Goal: Participate in discussion: Engage in conversation with other users on a specific topic

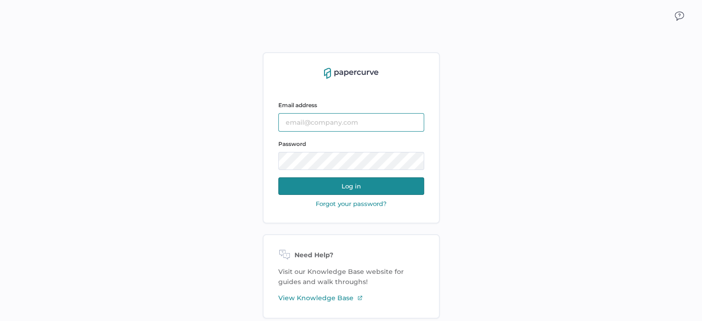
type input "sarahk@sentrex.com"
click at [377, 185] on button "Log in" at bounding box center [351, 186] width 146 height 18
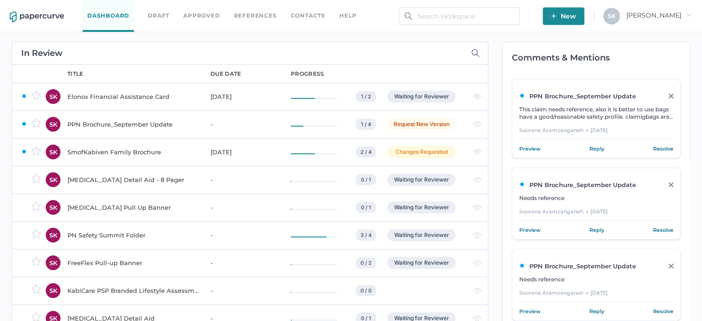
click at [113, 14] on link "Dashboard" at bounding box center [108, 16] width 51 height 32
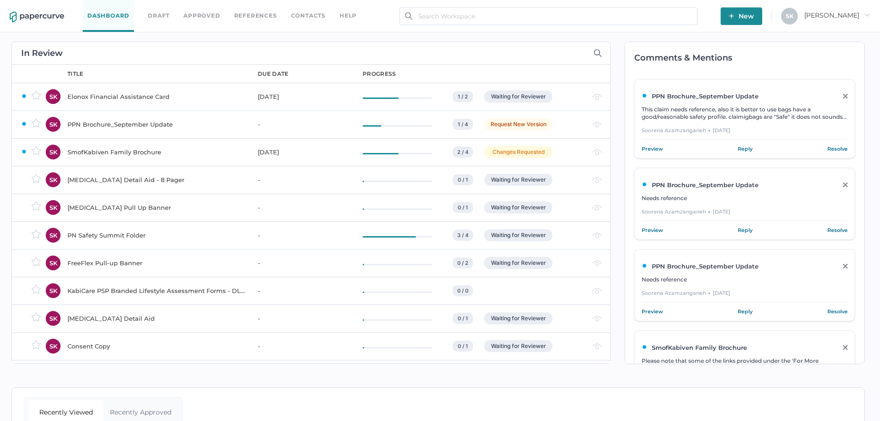
click at [121, 152] on div "SmofKabiven Family Brochure" at bounding box center [156, 151] width 179 height 11
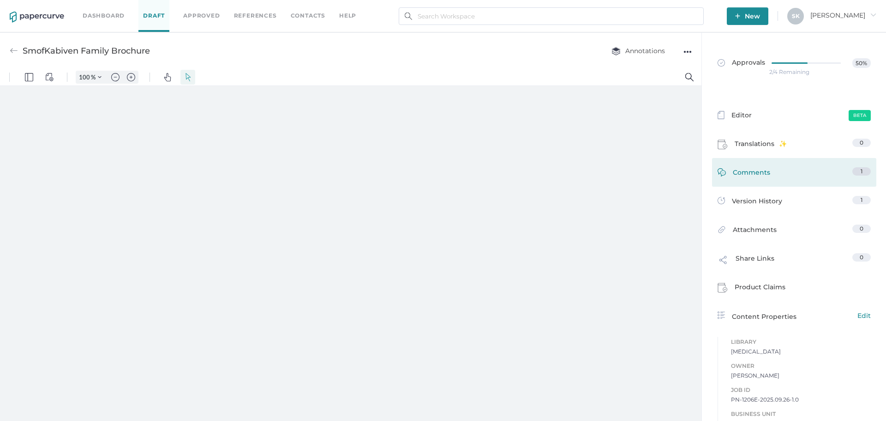
click at [761, 173] on span "Comments" at bounding box center [751, 174] width 37 height 14
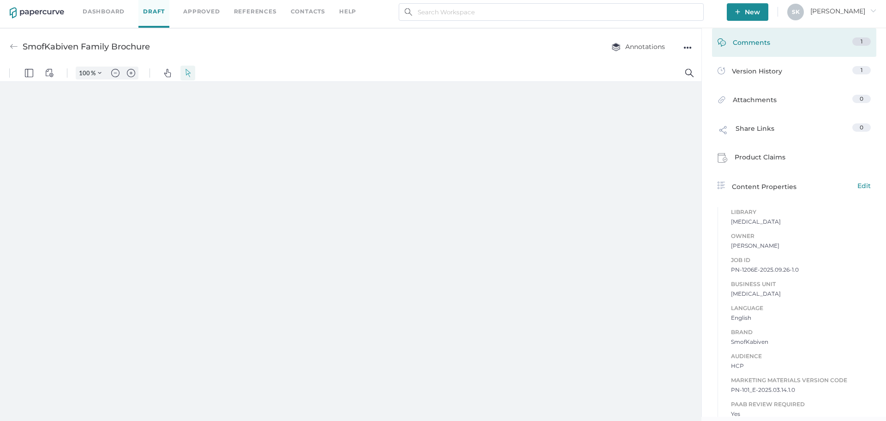
type input "181"
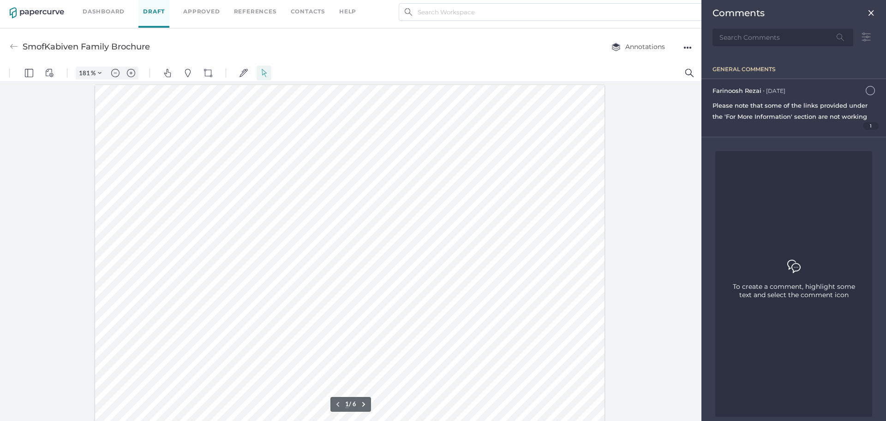
scroll to position [1, 0]
click at [783, 107] on span "Please note that some of the links provided under the 'For More Information' se…" at bounding box center [790, 111] width 155 height 18
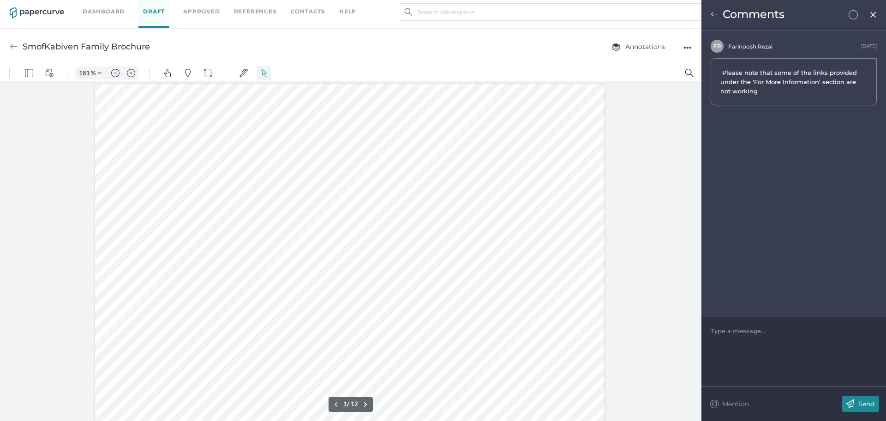
click at [791, 90] on span "Please note that some of the links provided under the 'For More Information' se…" at bounding box center [790, 82] width 139 height 28
click at [793, 72] on span "Please note that some of the links provided under the 'For More Information' se…" at bounding box center [790, 82] width 139 height 26
click at [717, 15] on img at bounding box center [714, 14] width 7 height 7
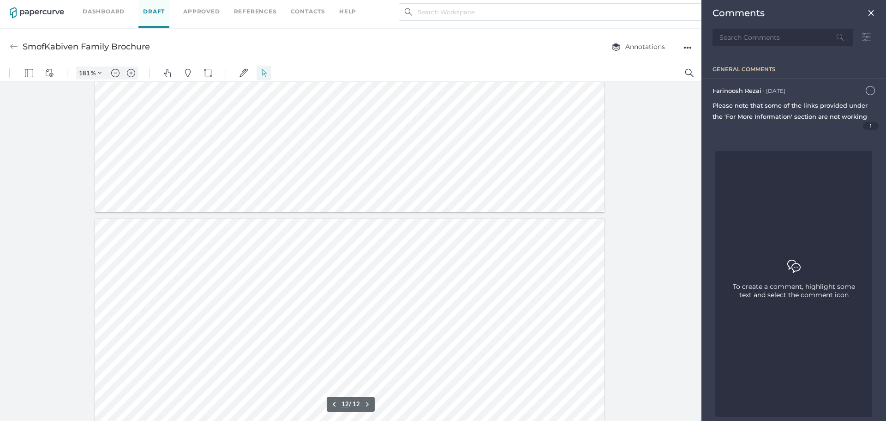
type input "11"
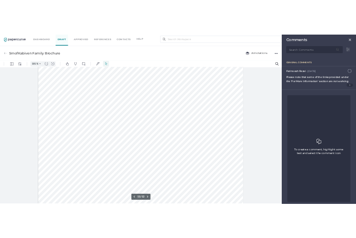
scroll to position [6881, 0]
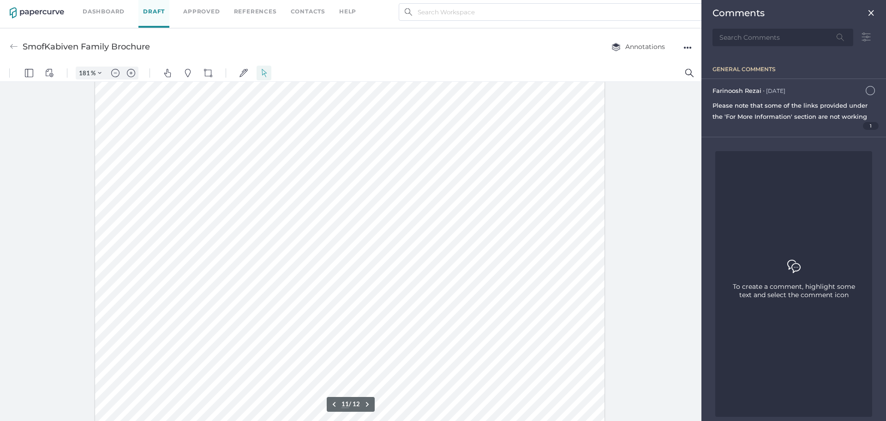
click at [323, 269] on span at bounding box center [340, 270] width 223 height 10
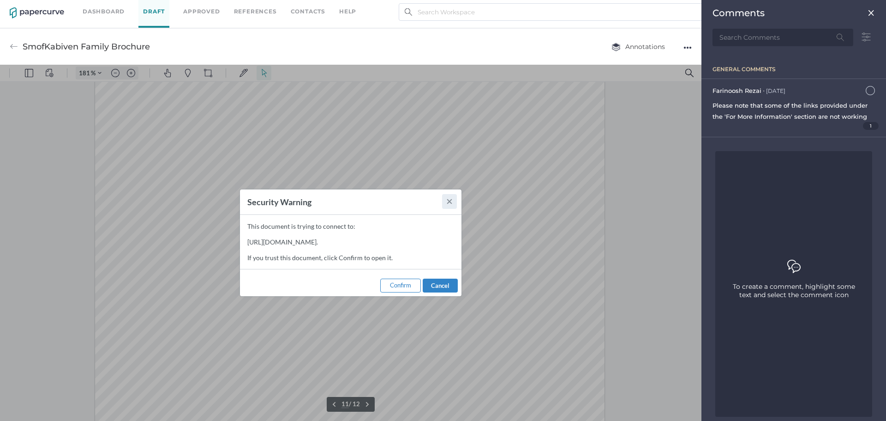
click at [453, 198] on button ".cls-1{fill:#abb0c4;} icon - close" at bounding box center [449, 201] width 15 height 15
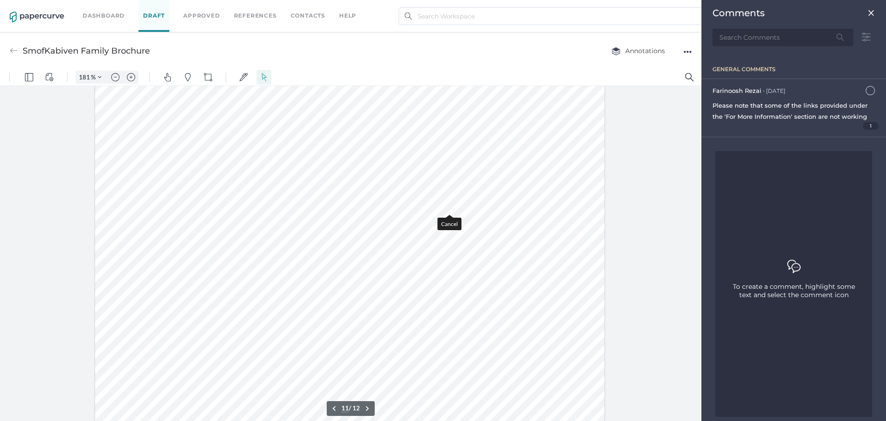
scroll to position [4, 0]
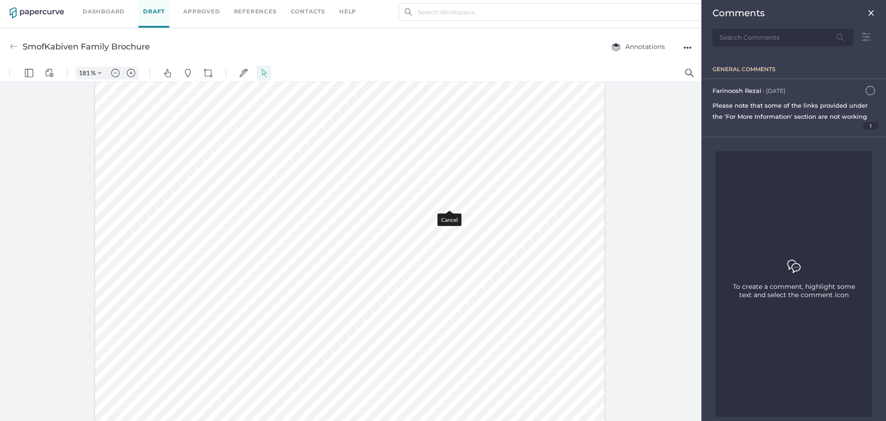
click at [114, 10] on link "Dashboard" at bounding box center [104, 11] width 42 height 10
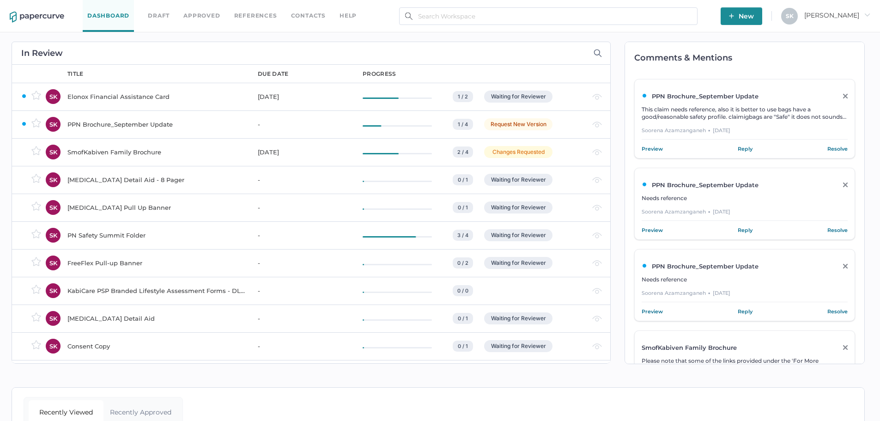
click at [112, 119] on div "PPN Brochure_September Update" at bounding box center [156, 124] width 179 height 11
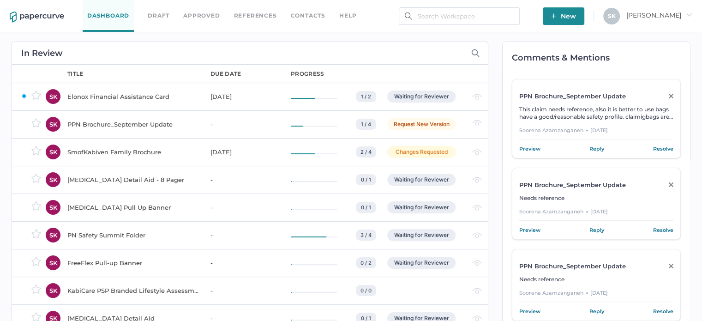
click at [94, 151] on div "SmofKabiven Family Brochure" at bounding box center [133, 151] width 132 height 11
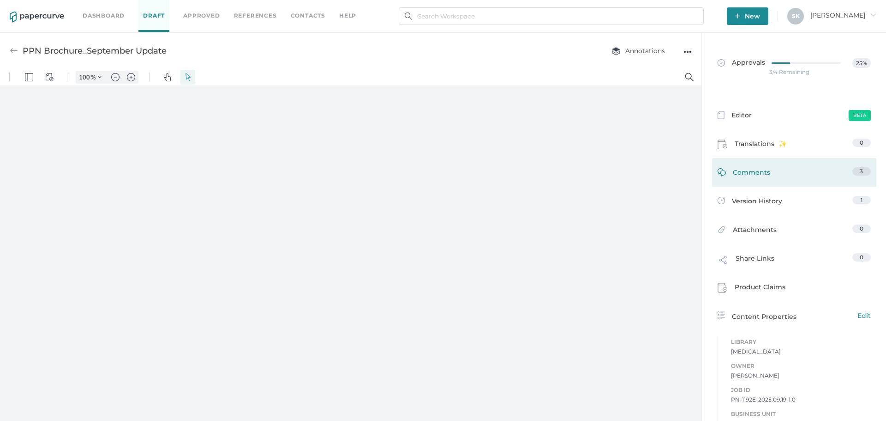
click at [770, 173] on link "Comments 3" at bounding box center [794, 174] width 153 height 14
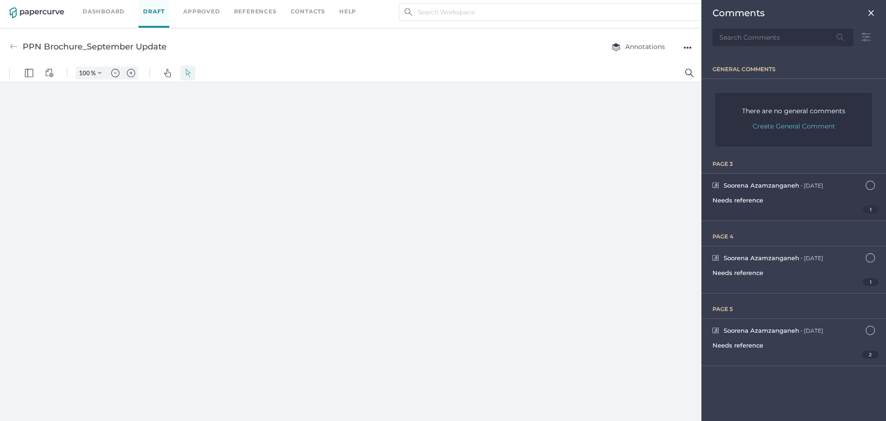
type input "181"
click at [768, 200] on div "Needs reference" at bounding box center [794, 199] width 163 height 11
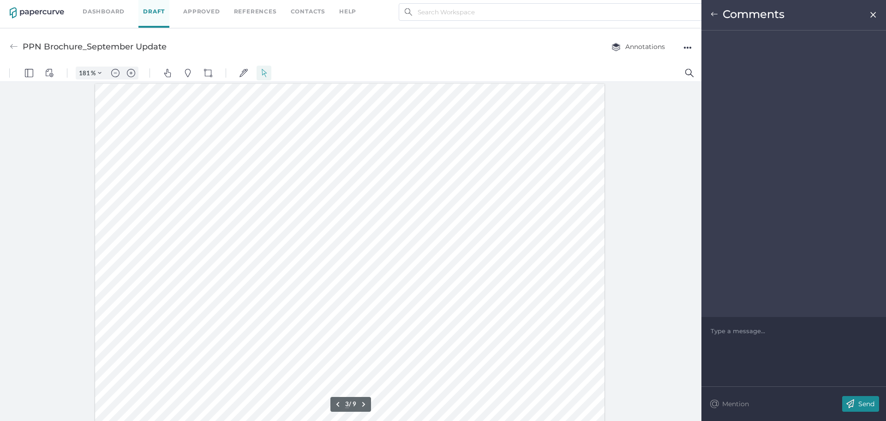
scroll to position [1301, 0]
click at [714, 15] on img at bounding box center [714, 14] width 7 height 7
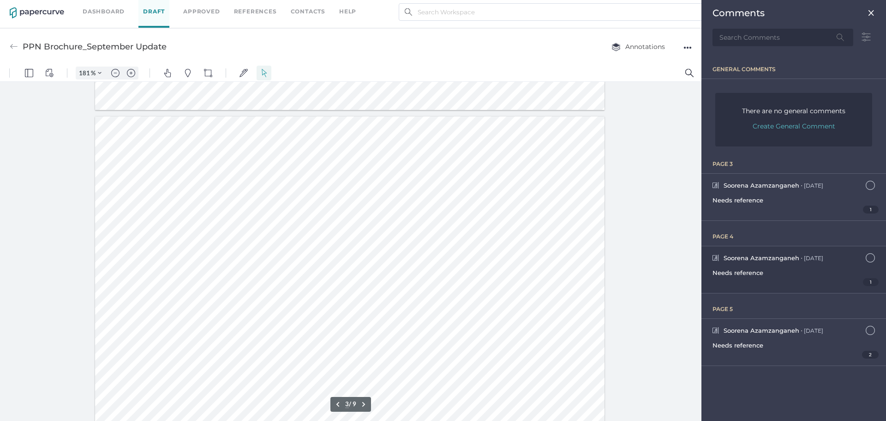
click at [761, 265] on div "Soorena Azamzanganeh ● Yesterday October 13, 2025 at 8:50am Needs reference 1" at bounding box center [794, 269] width 185 height 47
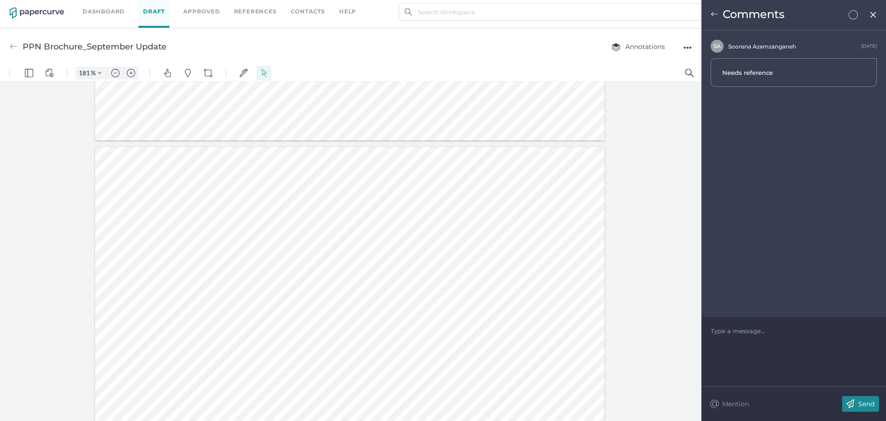
click at [717, 19] on span at bounding box center [714, 16] width 7 height 8
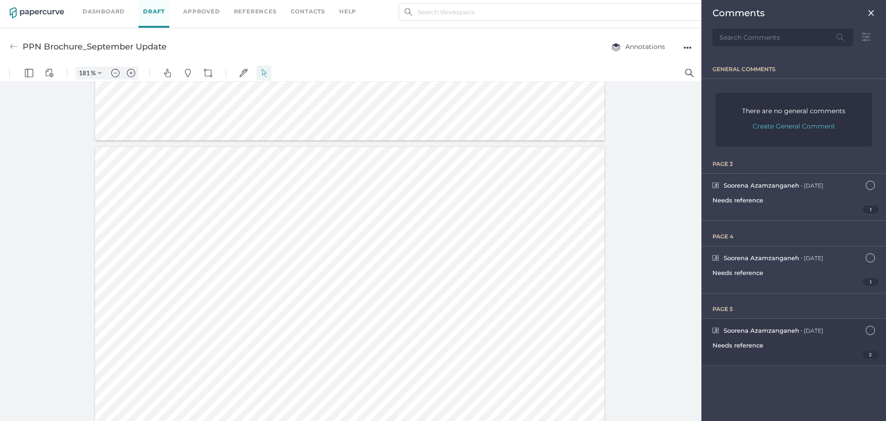
click at [767, 359] on div "Soorena Azamzanganeh ● Yesterday October 13, 2025 at 8:53am Needs reference 2" at bounding box center [794, 342] width 185 height 47
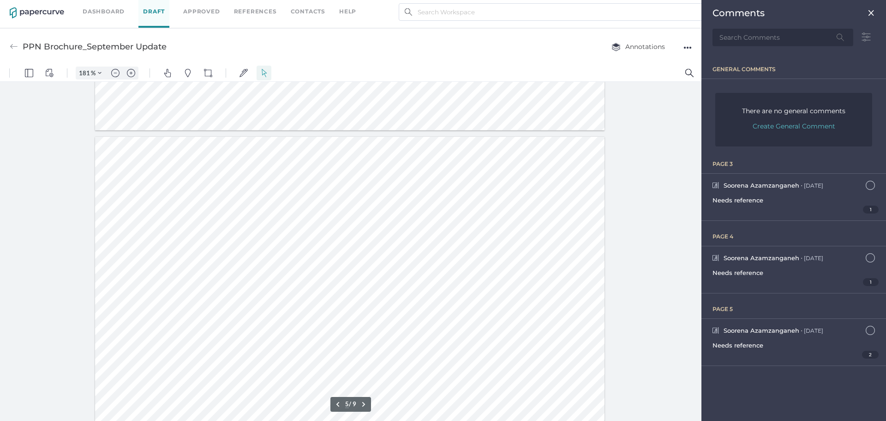
drag, startPoint x: 173, startPoint y: 302, endPoint x: 243, endPoint y: 303, distance: 70.2
type input "3"
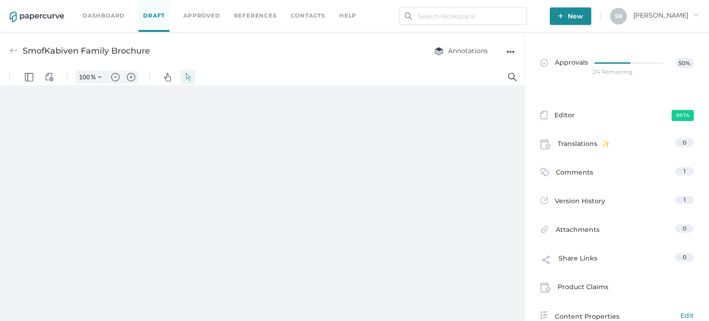
type input "181"
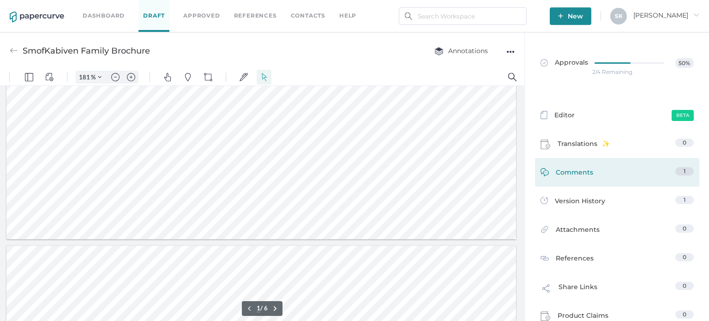
click at [626, 169] on link "Comments 1" at bounding box center [617, 174] width 153 height 14
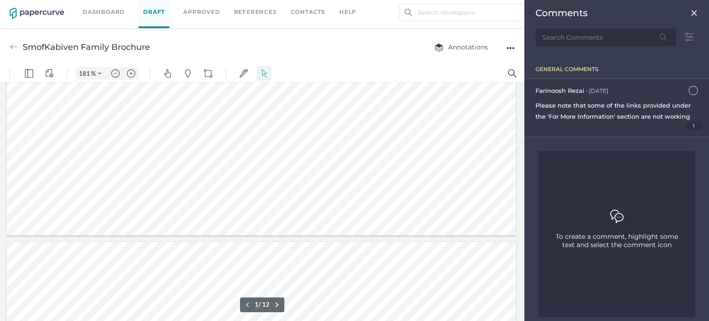
click at [605, 102] on span "Please note that some of the links provided under the 'For More Information' se…" at bounding box center [613, 111] width 155 height 18
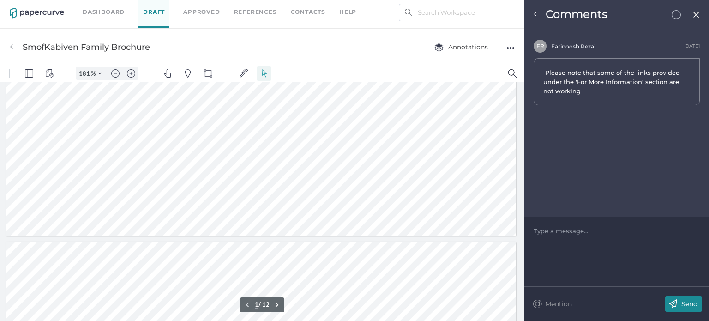
click at [611, 78] on span "Please note that some of the links provided under the 'For More Information' se…" at bounding box center [612, 82] width 139 height 26
click at [533, 18] on div "Comments" at bounding box center [616, 15] width 185 height 30
click at [535, 11] on img at bounding box center [537, 14] width 7 height 7
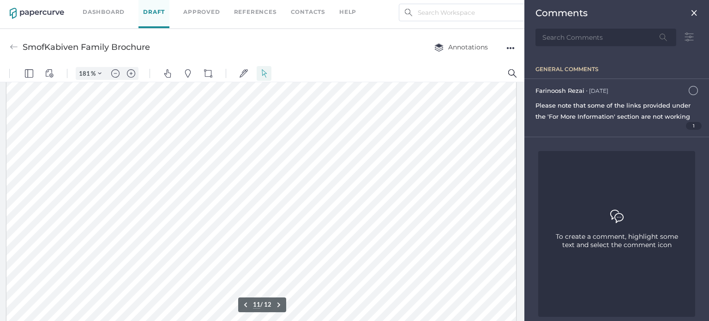
scroll to position [6970, 0]
click at [167, 181] on span at bounding box center [252, 181] width 223 height 10
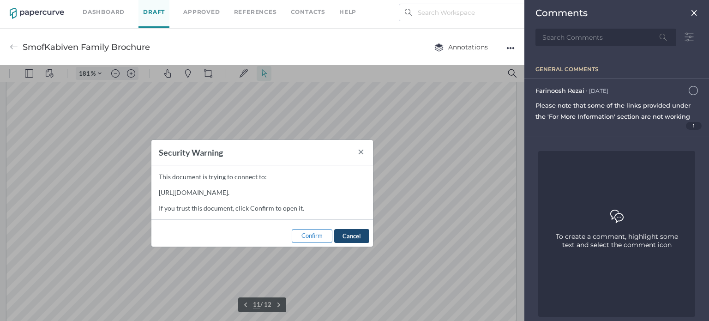
click at [348, 233] on span "Cancel" at bounding box center [352, 235] width 18 height 7
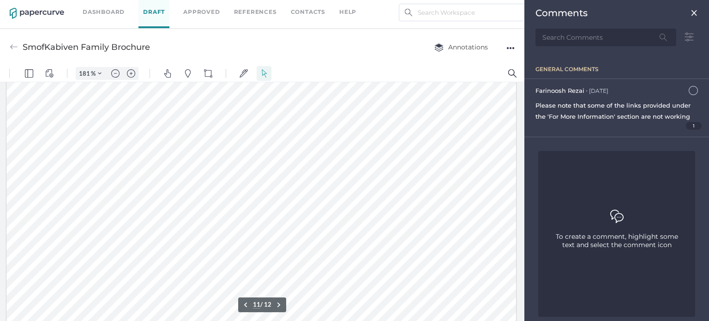
click at [265, 173] on div at bounding box center [261, 107] width 510 height 660
click at [243, 180] on span at bounding box center [252, 181] width 223 height 10
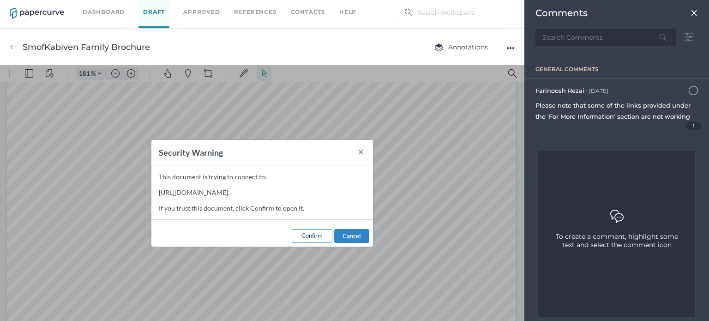
click at [308, 235] on span "Confirm" at bounding box center [311, 235] width 21 height 7
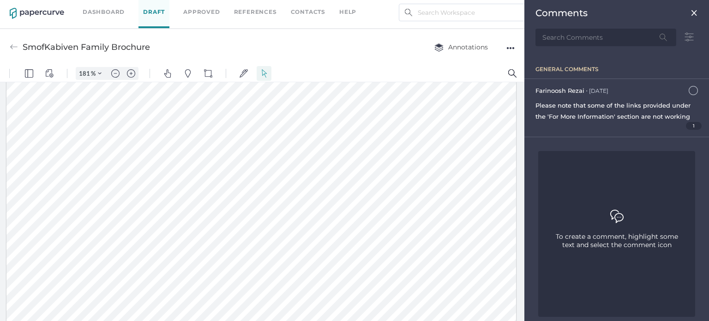
click at [168, 231] on span at bounding box center [212, 231] width 256 height 10
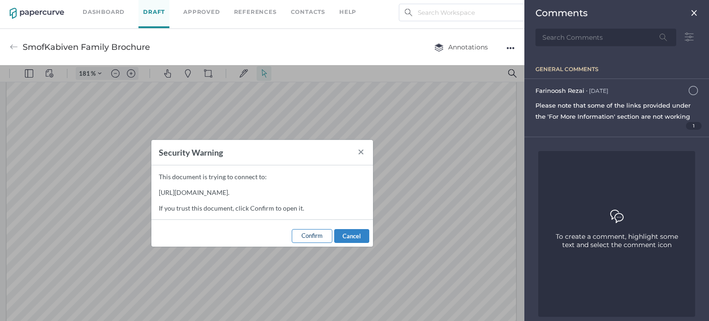
click at [302, 239] on span "Confirm" at bounding box center [311, 235] width 21 height 7
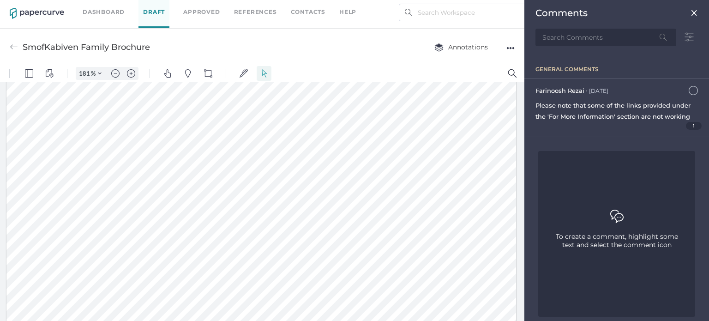
click at [177, 262] on span at bounding box center [215, 261] width 263 height 10
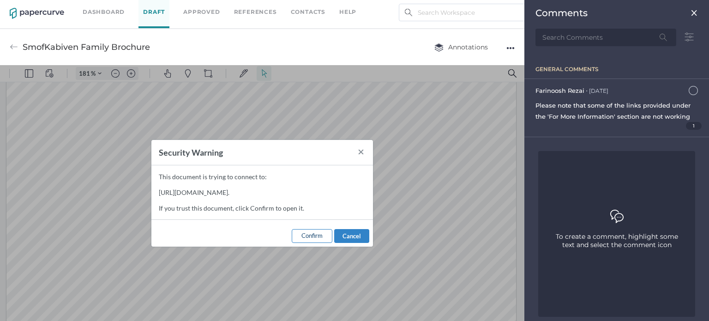
click at [301, 243] on button "Confirm" at bounding box center [312, 236] width 41 height 14
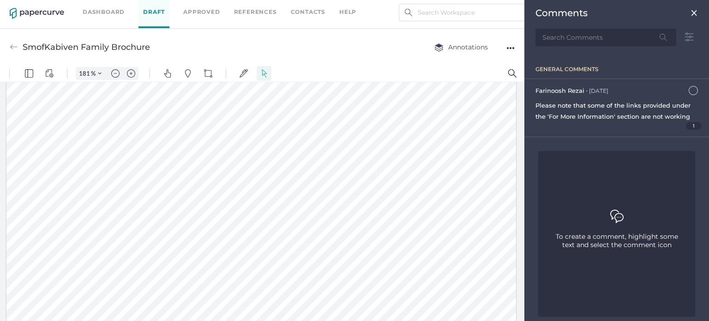
click at [146, 304] on span at bounding box center [203, 301] width 238 height 10
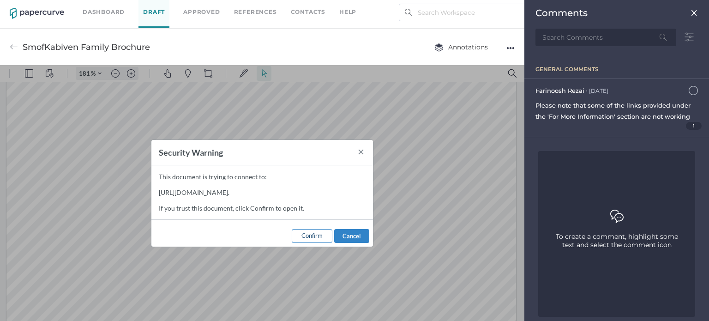
click at [305, 239] on span "Confirm" at bounding box center [311, 235] width 21 height 7
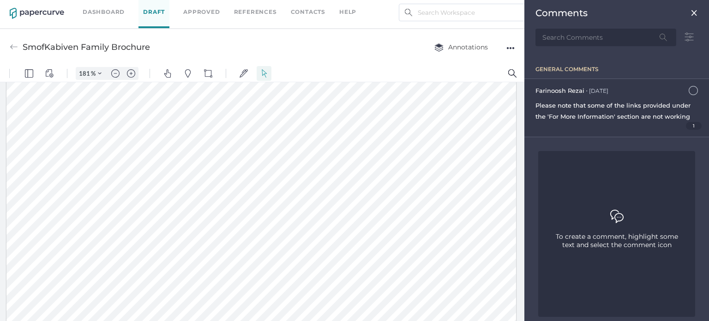
click at [617, 105] on span "Please note that some of the links provided under the 'For More Information' se…" at bounding box center [613, 111] width 155 height 18
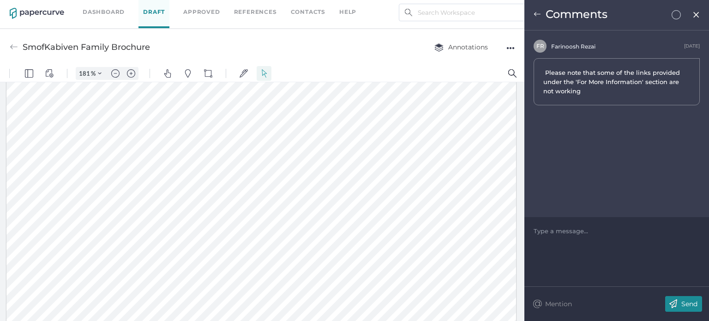
click at [539, 16] on img at bounding box center [537, 14] width 7 height 7
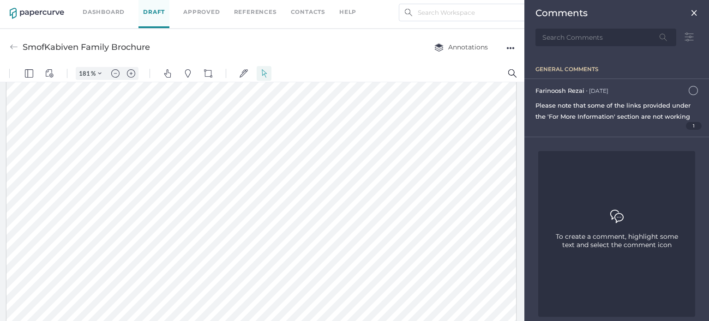
click at [608, 226] on div "To create a comment, highlight some text and select the comment icon" at bounding box center [617, 234] width 139 height 48
click at [679, 115] on span "Please note that some of the links provided under the 'For More Information' se…" at bounding box center [613, 111] width 155 height 18
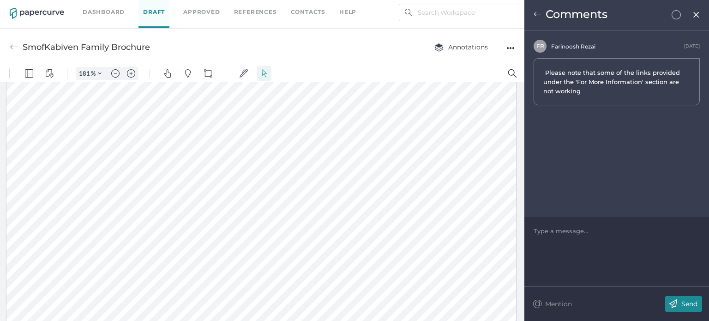
click at [672, 16] on img at bounding box center [676, 14] width 9 height 9
click at [675, 13] on img at bounding box center [676, 14] width 9 height 9
click at [536, 12] on img at bounding box center [537, 14] width 7 height 7
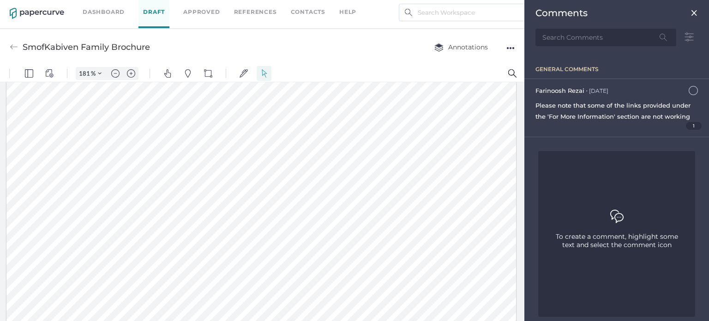
click at [691, 11] on img at bounding box center [694, 12] width 7 height 7
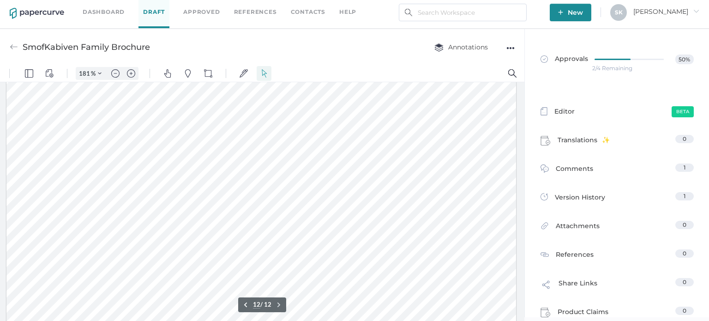
scroll to position [7570, 0]
click at [521, 320] on div at bounding box center [262, 201] width 524 height 239
drag, startPoint x: 520, startPoint y: 312, endPoint x: 520, endPoint y: 325, distance: 12.9
click at [520, 320] on html "181 % .cls-1{fill:#abb0c4;} icon - tools - more Pin Drop Comment Pin Drop Refer…" at bounding box center [262, 193] width 524 height 256
drag, startPoint x: 524, startPoint y: 312, endPoint x: 520, endPoint y: 302, distance: 10.2
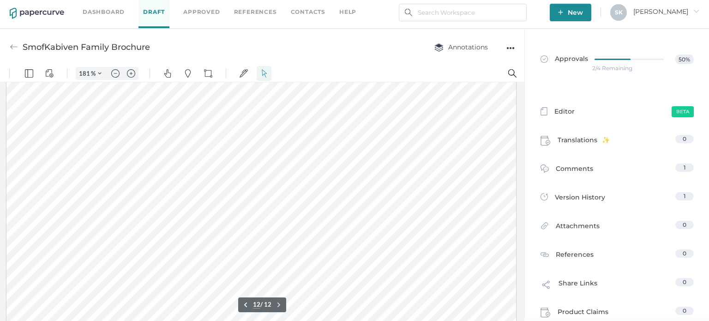
click at [520, 302] on div at bounding box center [262, 201] width 524 height 239
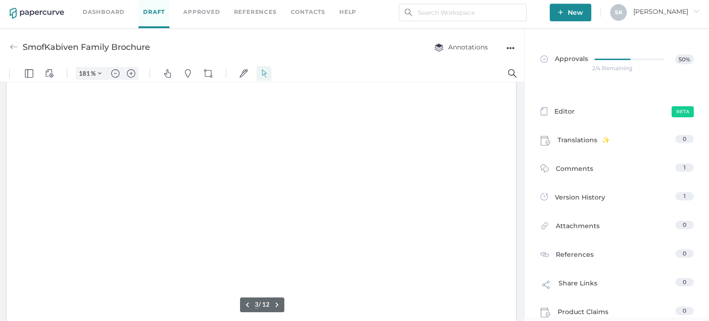
type input "1"
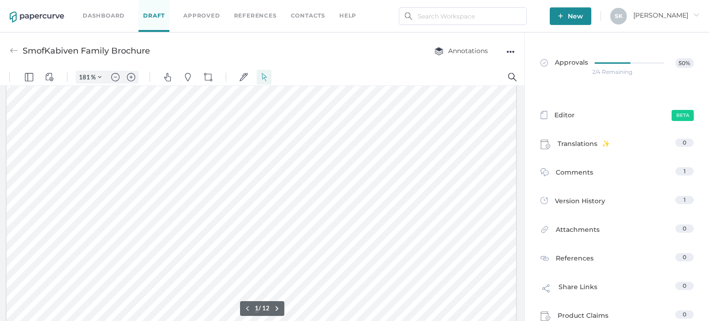
scroll to position [0, 0]
